Goal: Transaction & Acquisition: Purchase product/service

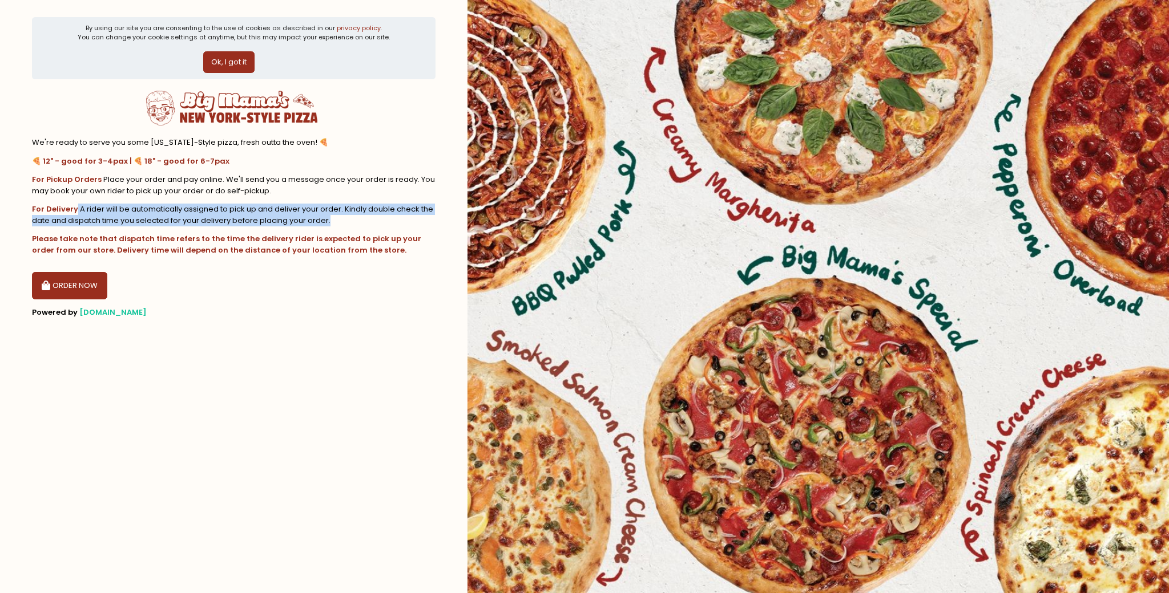
drag, startPoint x: 82, startPoint y: 205, endPoint x: 341, endPoint y: 226, distance: 259.3
click at [334, 227] on div "🍕 12" - good for 3-4pax | 🍕 18" - good for 6-7pax For Pickup Orders Place your …" at bounding box center [233, 206] width 403 height 100
click at [355, 218] on div "For Delivery A rider will be automatically assigned to pick up and deliver your…" at bounding box center [233, 215] width 403 height 22
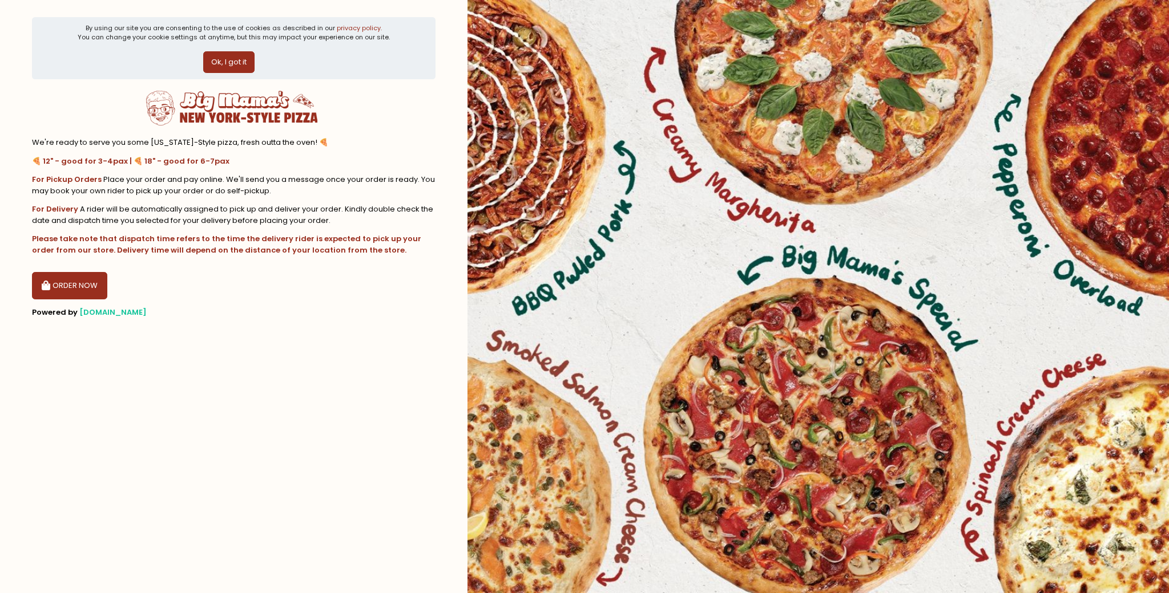
click at [62, 279] on button "ORDER NOW" at bounding box center [69, 285] width 75 height 27
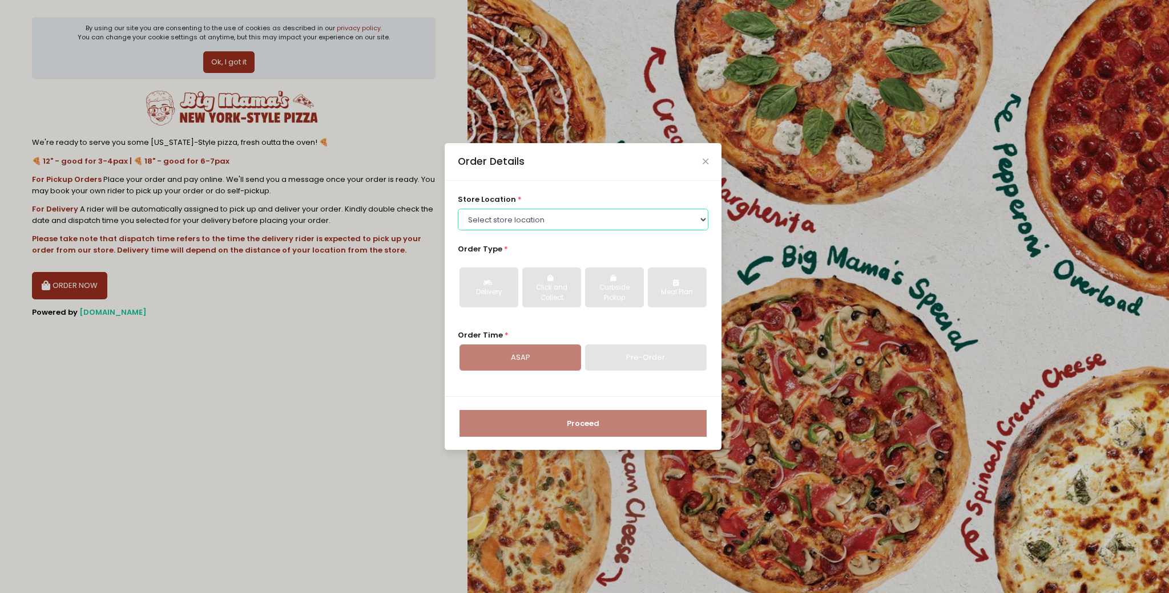
click at [559, 223] on select "Select store location [PERSON_NAME] Pizza - Marikina [PERSON_NAME] Pizza - Kati…" at bounding box center [583, 220] width 251 height 22
select select "6795b0553262bf4d3eb14c1d"
click at [458, 209] on select "Select store location [PERSON_NAME] Pizza - Marikina [PERSON_NAME] Pizza - Kati…" at bounding box center [583, 220] width 251 height 22
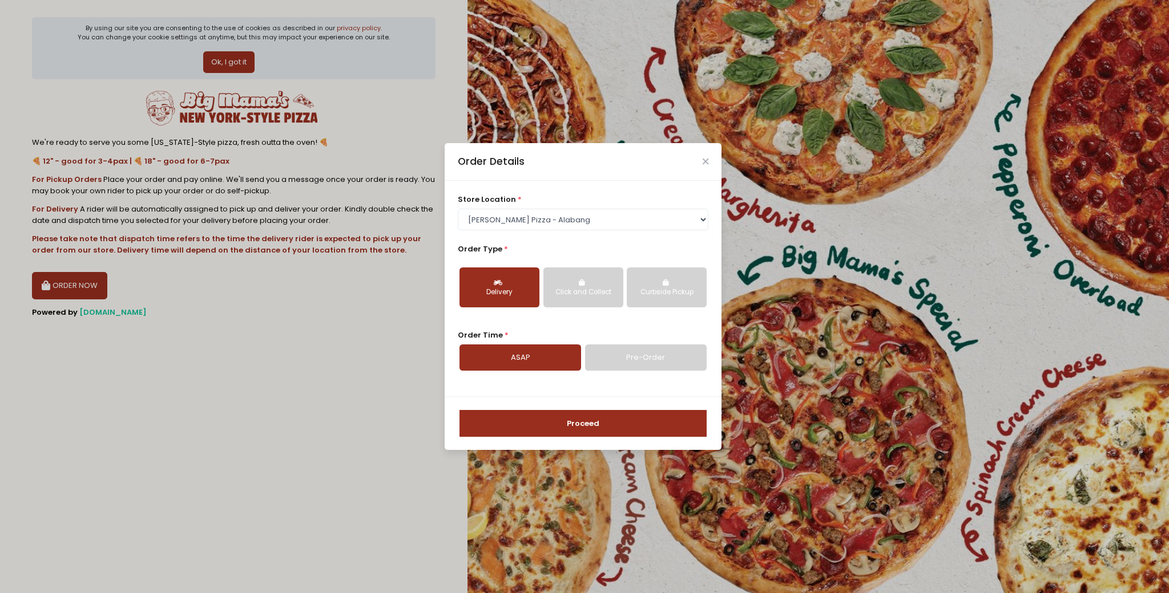
click at [551, 438] on div "Proceed" at bounding box center [583, 424] width 277 height 54
click at [561, 426] on button "Proceed" at bounding box center [582, 423] width 247 height 27
